Goal: Task Accomplishment & Management: Complete application form

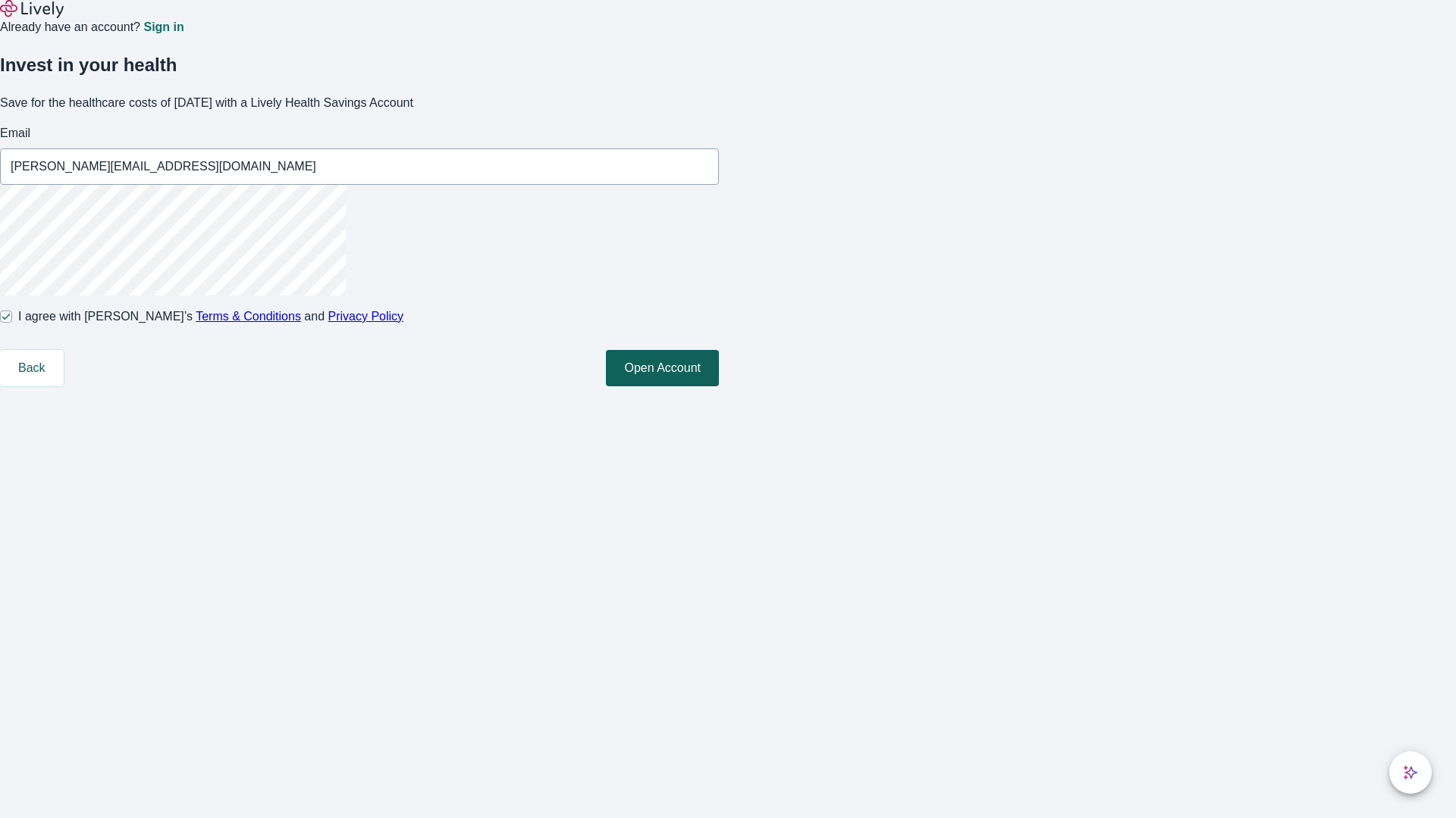
click at [719, 387] on button "Open Account" at bounding box center [662, 368] width 113 height 37
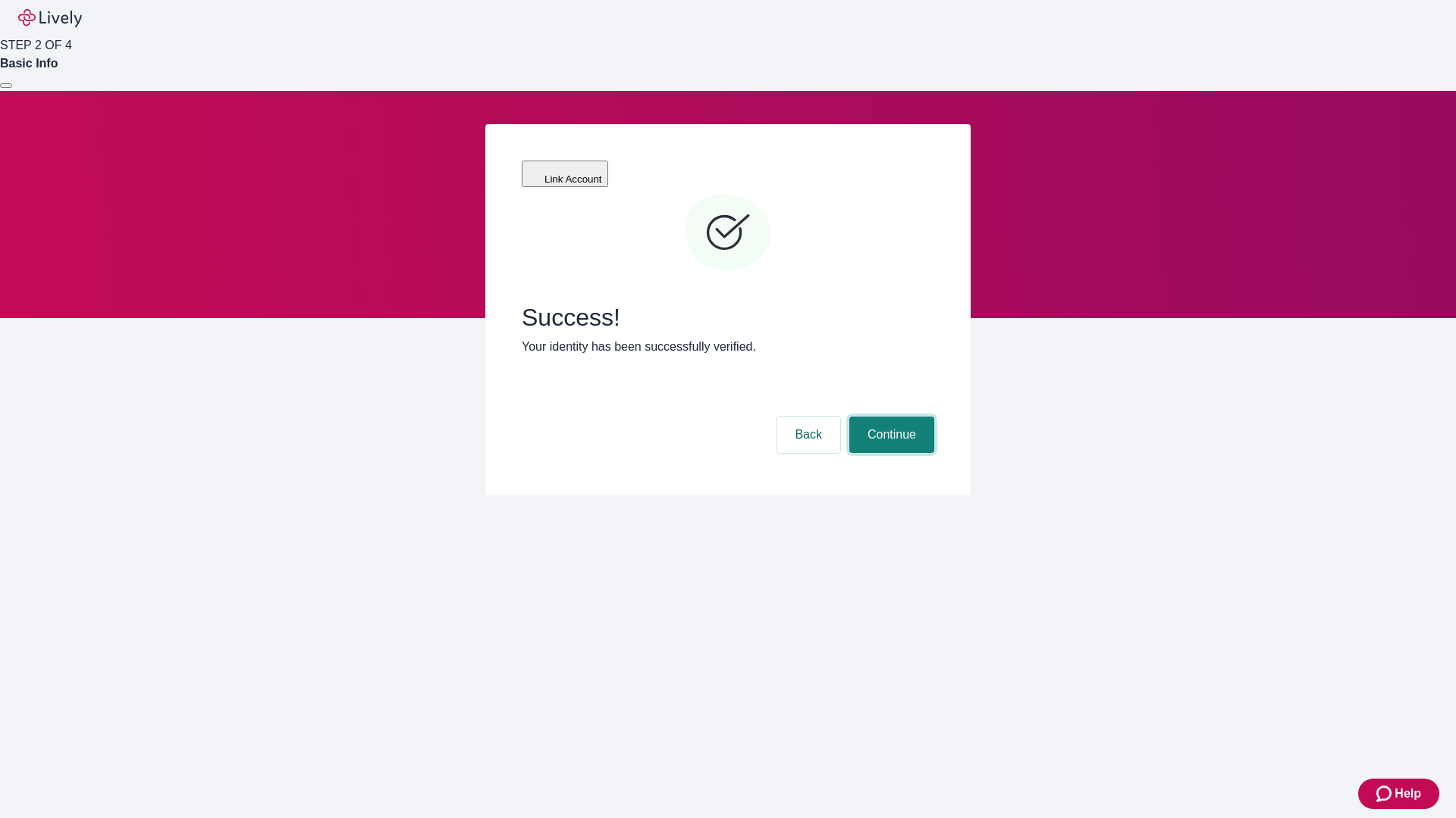
click at [890, 416] on button "Continue" at bounding box center [891, 434] width 85 height 37
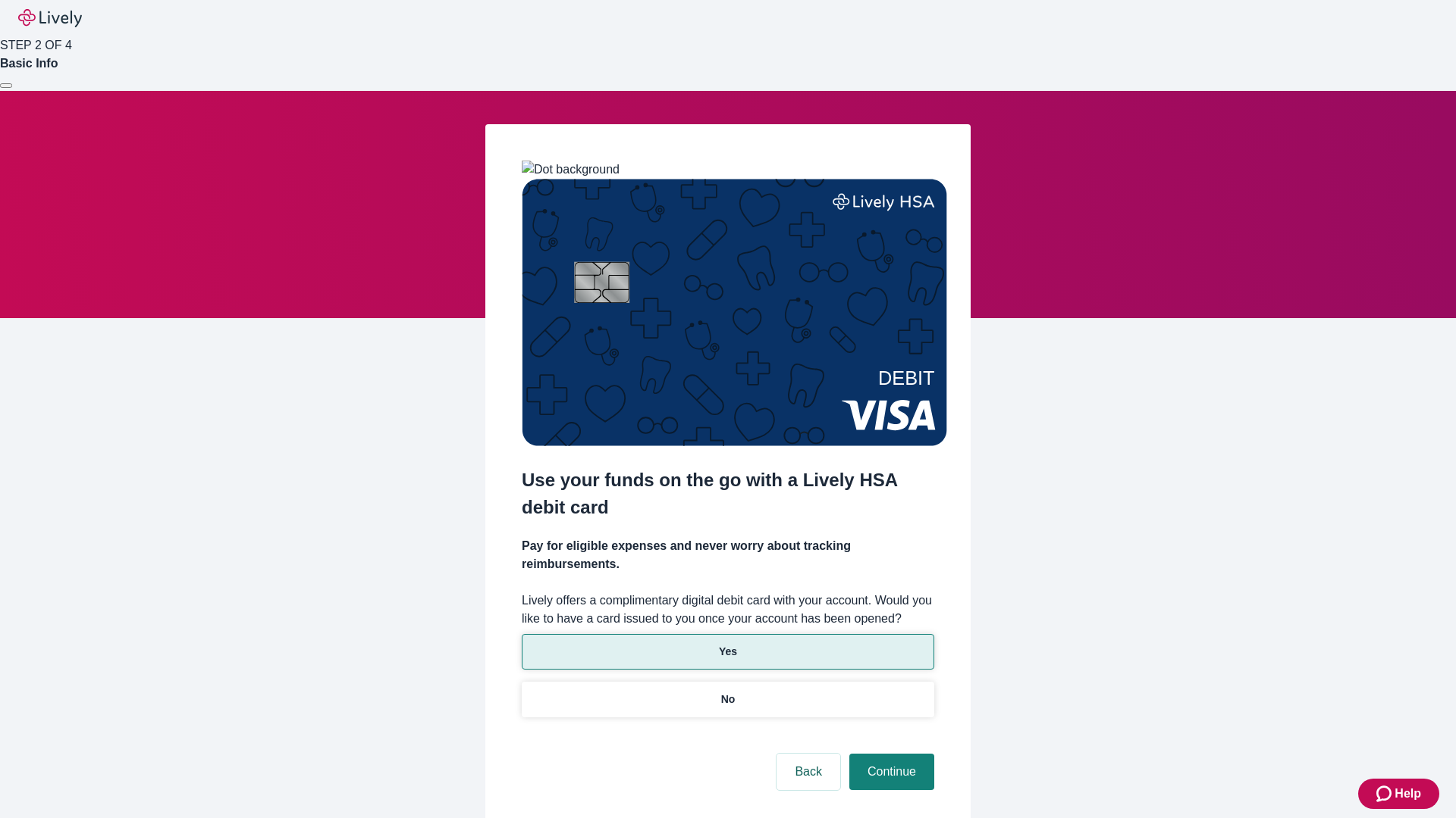
click at [727, 644] on p "Yes" at bounding box center [728, 651] width 18 height 16
click at [890, 754] on button "Continue" at bounding box center [891, 772] width 85 height 37
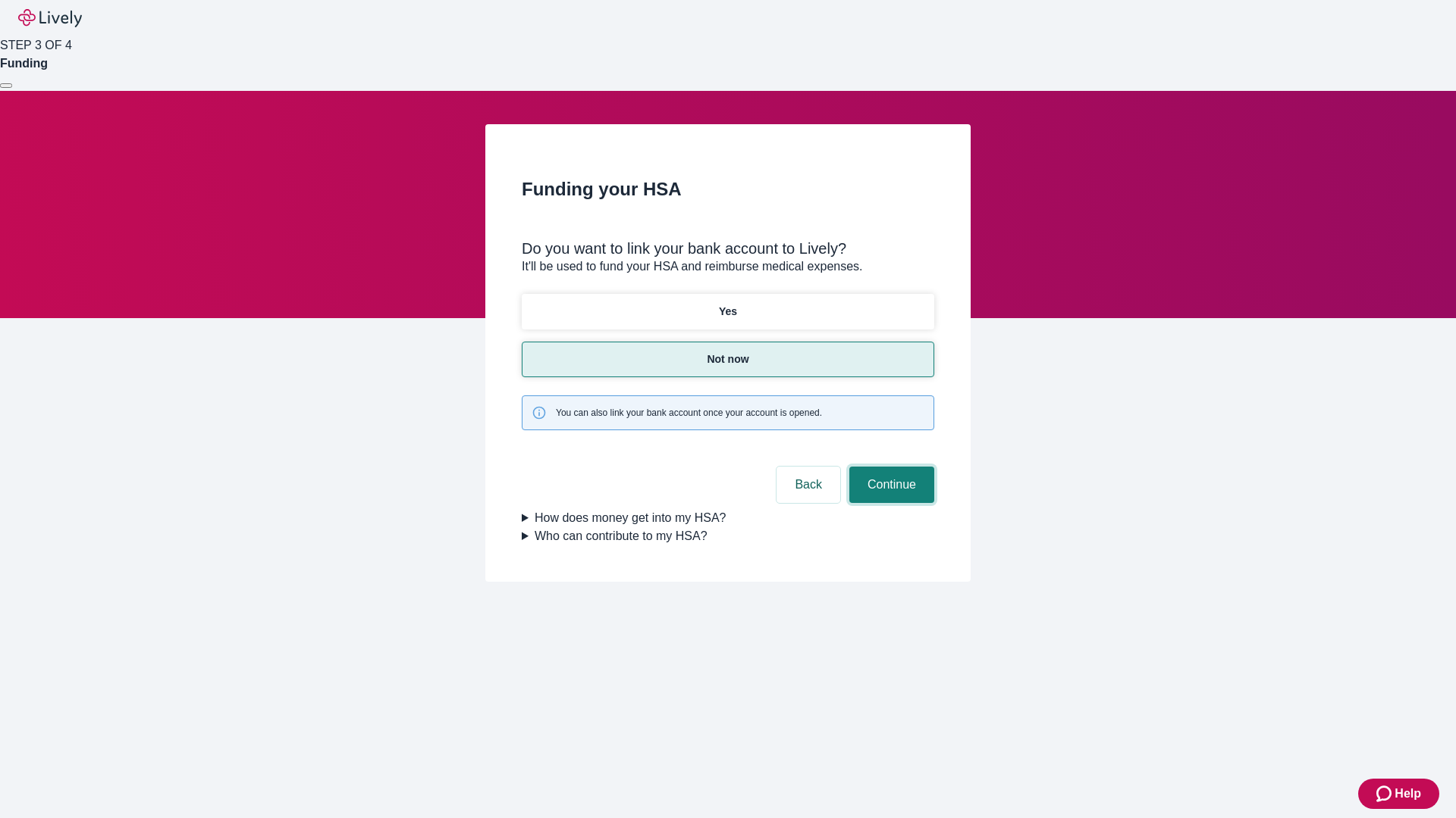
click at [890, 467] on button "Continue" at bounding box center [891, 485] width 85 height 37
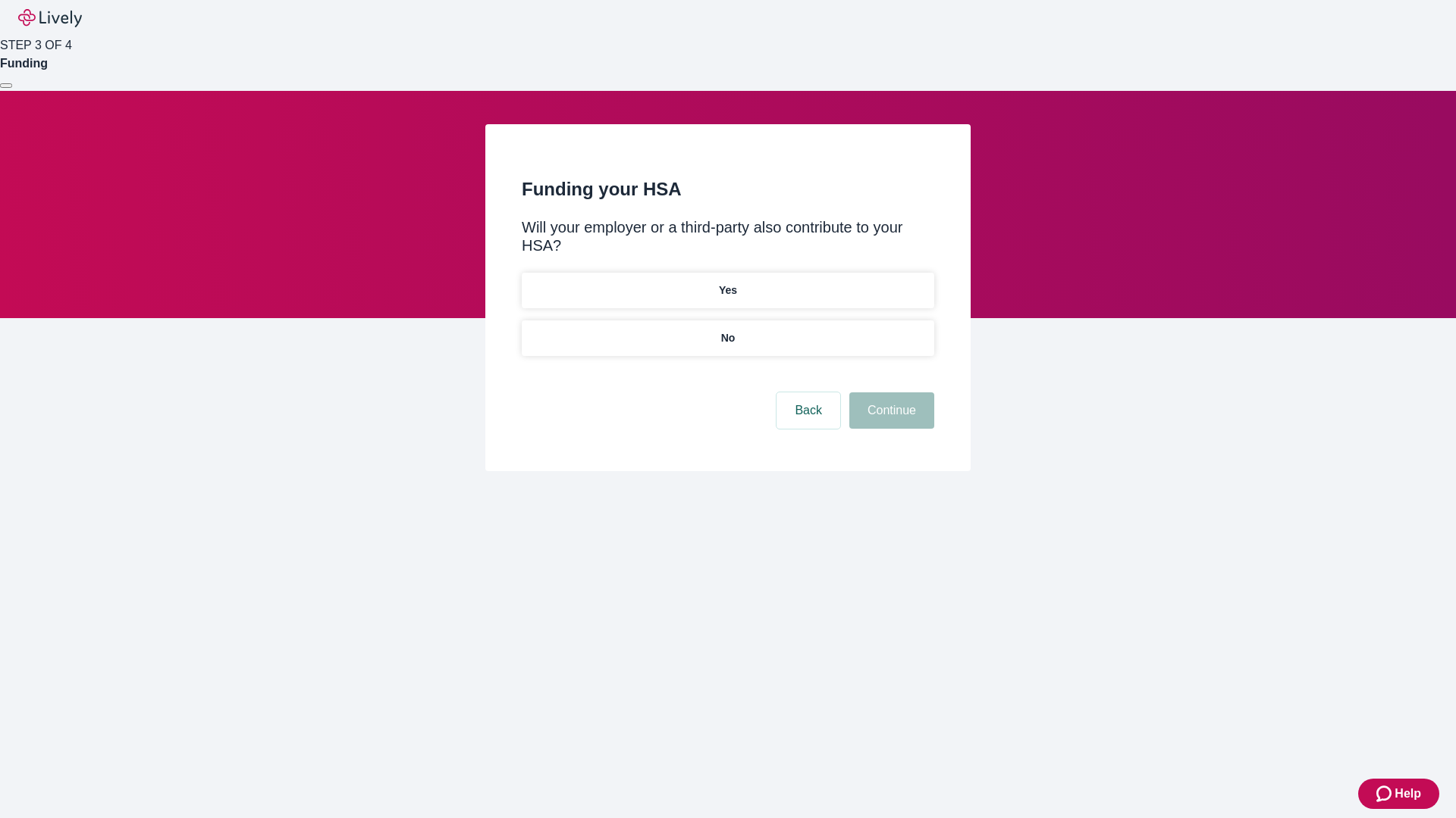
click at [727, 330] on p "No" at bounding box center [728, 338] width 14 height 16
click at [890, 392] on button "Continue" at bounding box center [891, 410] width 85 height 37
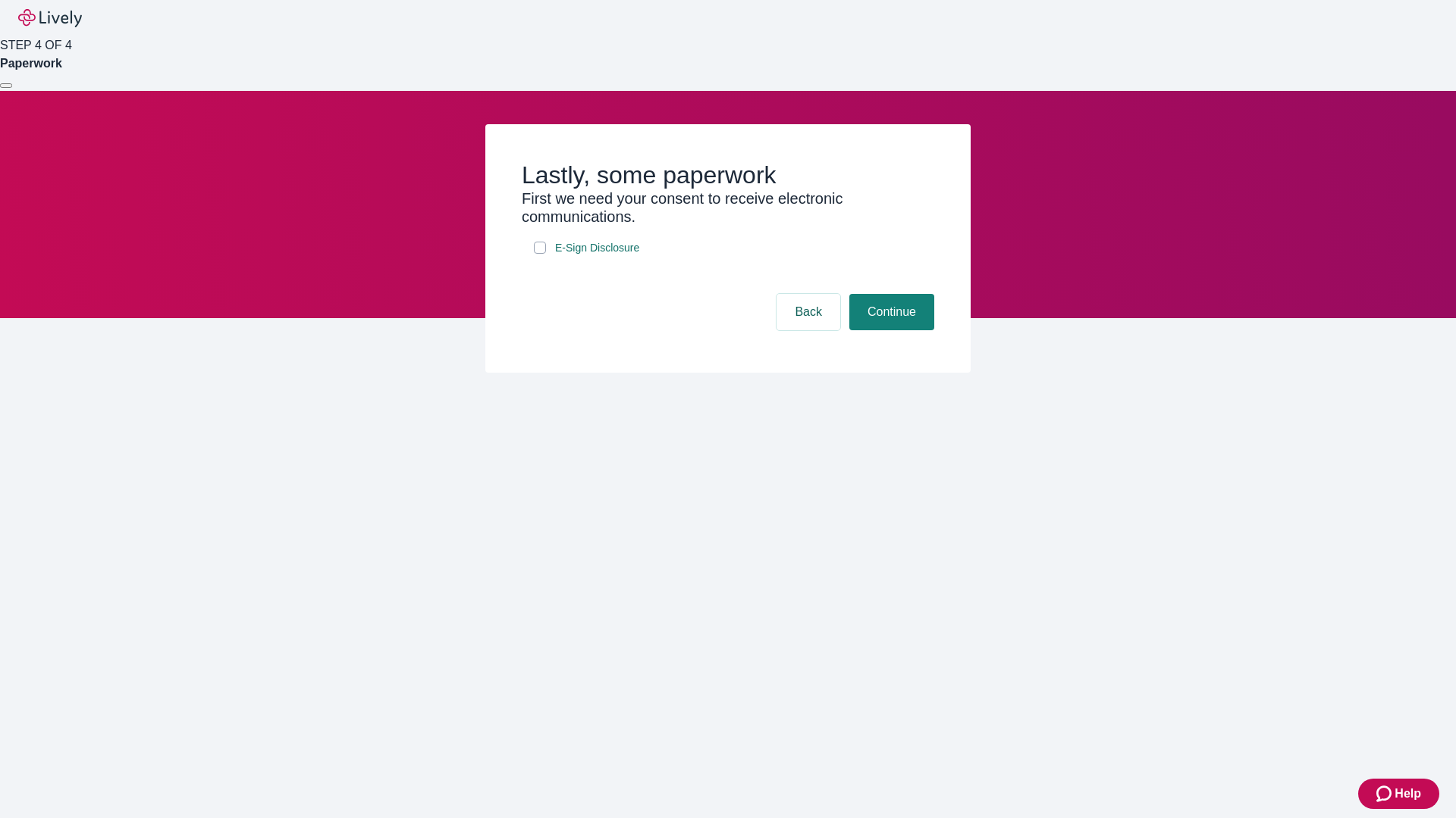
click at [539, 254] on input "E-Sign Disclosure" at bounding box center [539, 247] width 12 height 12
checkbox input "true"
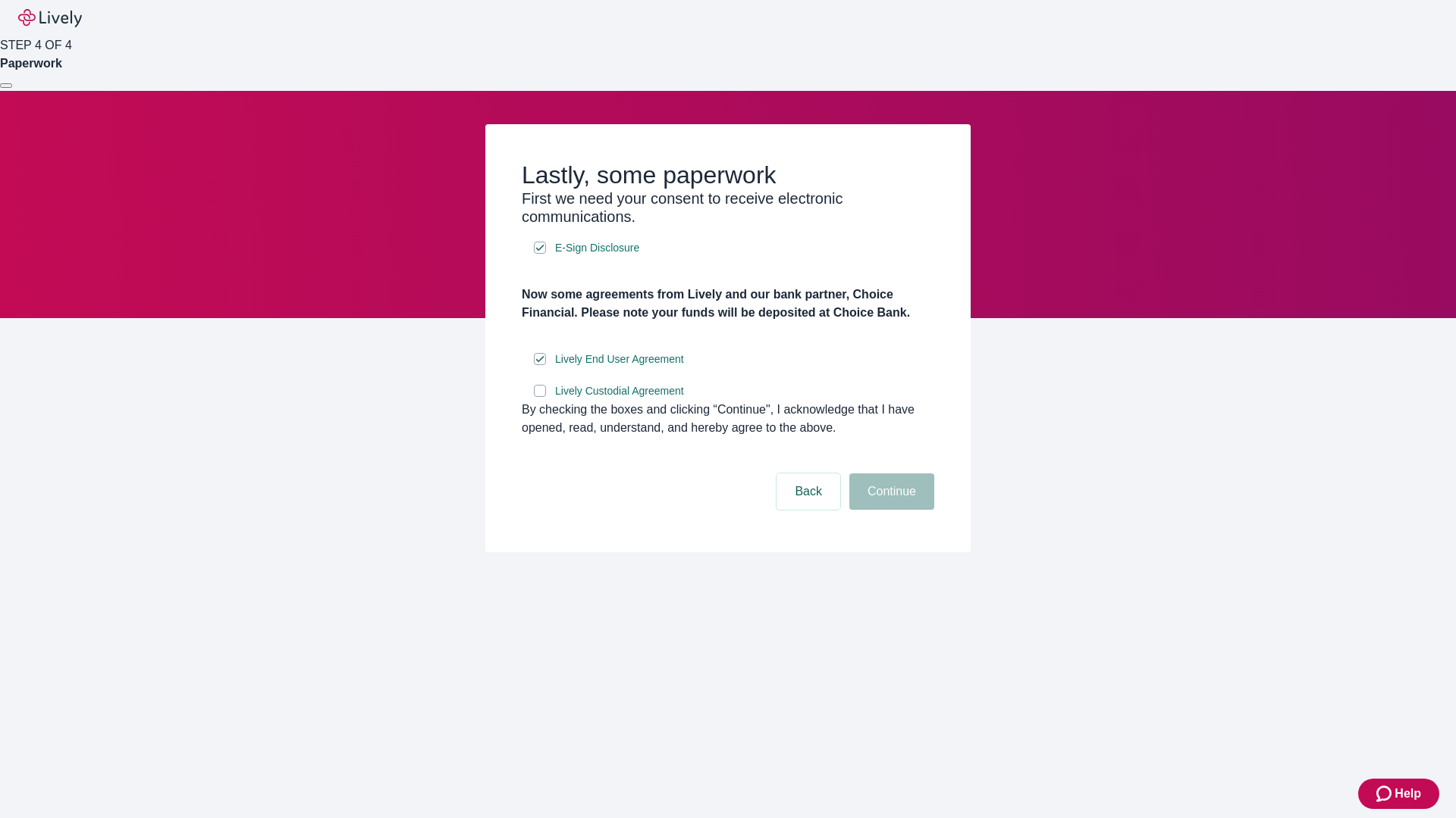
click at [539, 397] on input "Lively Custodial Agreement" at bounding box center [539, 390] width 12 height 12
checkbox input "true"
click at [890, 510] on button "Continue" at bounding box center [891, 491] width 85 height 37
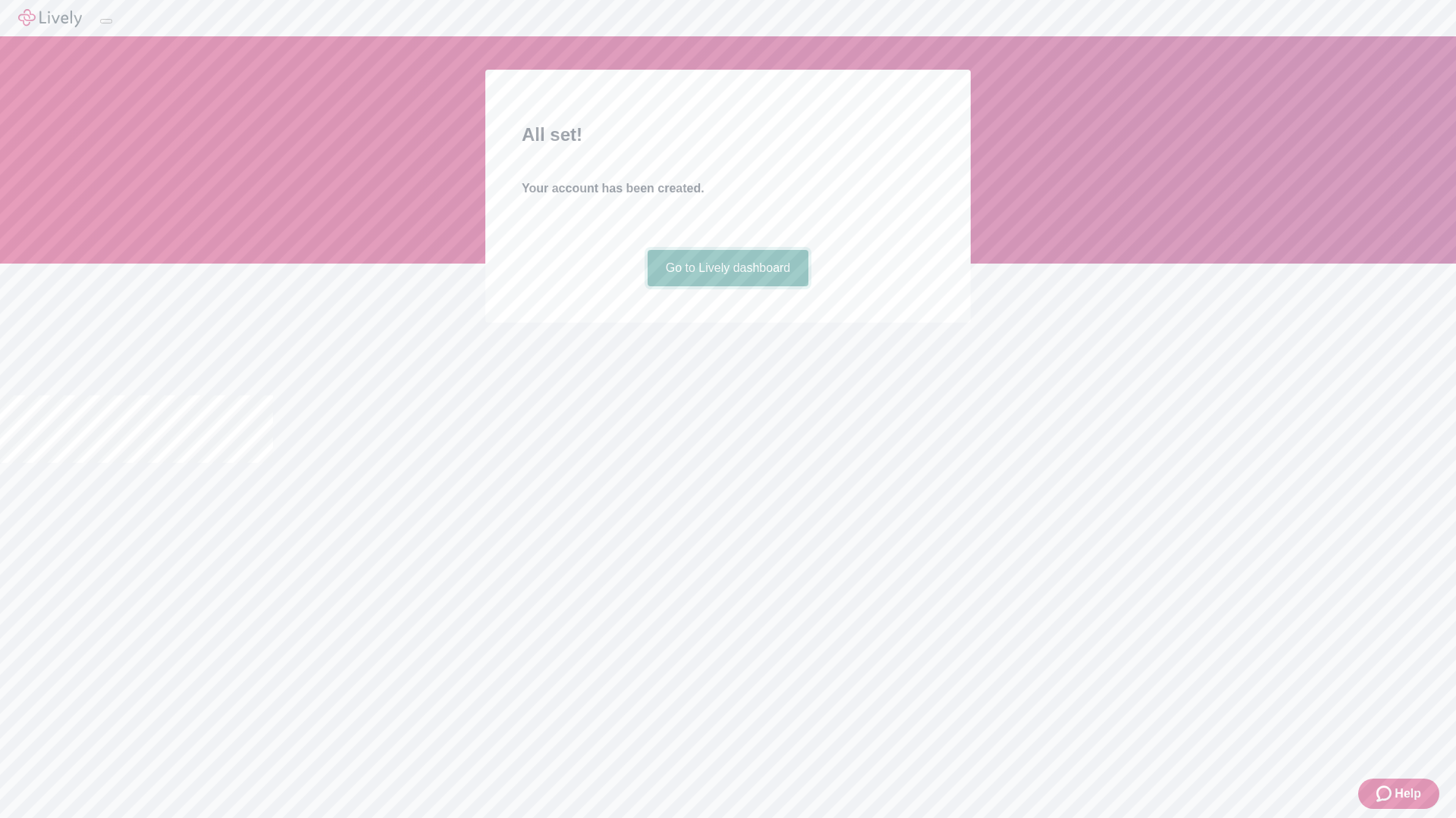
click at [727, 286] on link "Go to Lively dashboard" at bounding box center [728, 268] width 161 height 37
